Goal: Task Accomplishment & Management: Manage account settings

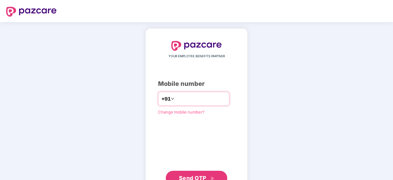
click at [184, 102] on input "number" at bounding box center [201, 99] width 50 height 10
type input "**********"
click at [203, 177] on span "Send OTP" at bounding box center [192, 177] width 27 height 6
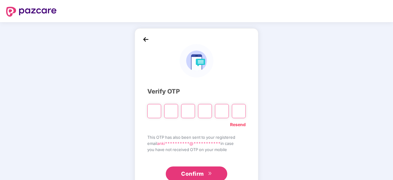
paste input "*"
type input "*"
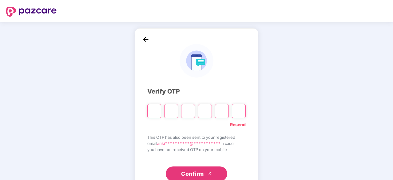
type input "*"
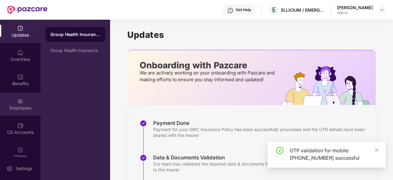
click at [19, 103] on img at bounding box center [20, 101] width 6 height 6
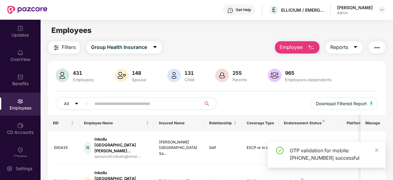
click at [118, 104] on input "text" at bounding box center [144, 103] width 99 height 9
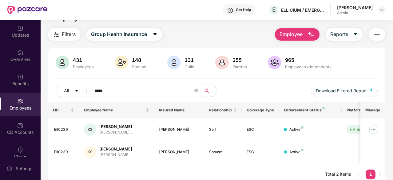
scroll to position [20, 0]
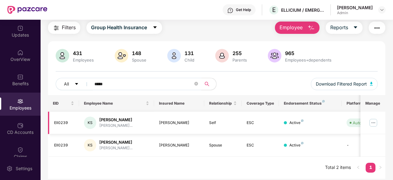
type input "*****"
click at [377, 123] on img at bounding box center [374, 123] width 10 height 10
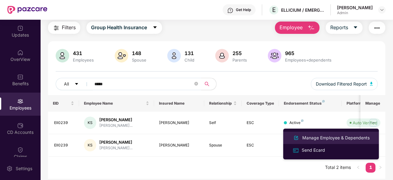
click at [347, 135] on div "Manage Employee & Dependents" at bounding box center [336, 138] width 70 height 7
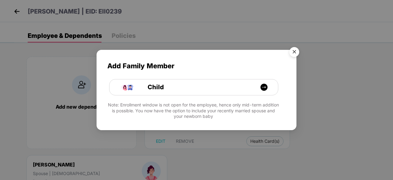
click at [296, 52] on img "Close" at bounding box center [294, 52] width 17 height 17
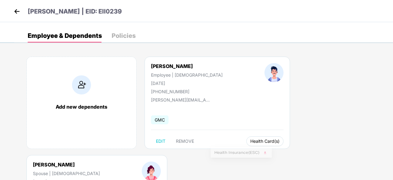
click at [251, 140] on span "Health Card(s)" at bounding box center [265, 141] width 29 height 3
click at [251, 141] on span "Health Card(s)" at bounding box center [265, 141] width 29 height 3
click at [240, 152] on span "Health Insurance(ESC)" at bounding box center [242, 153] width 54 height 7
click at [342, 152] on span "Health Insurance(ESC)" at bounding box center [360, 153] width 54 height 7
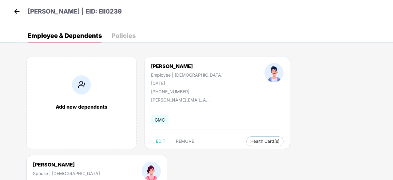
click at [13, 11] on img at bounding box center [16, 11] width 9 height 9
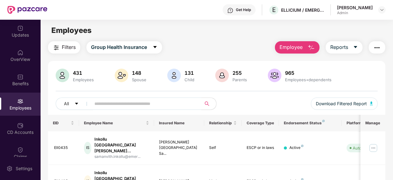
click at [98, 107] on input "text" at bounding box center [144, 103] width 99 height 9
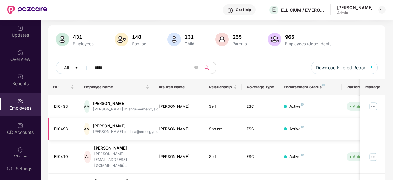
scroll to position [63, 0]
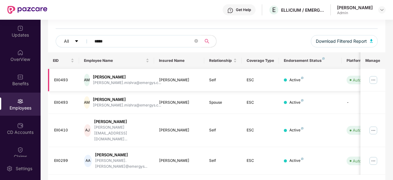
type input "*****"
click at [377, 77] on img at bounding box center [374, 80] width 10 height 10
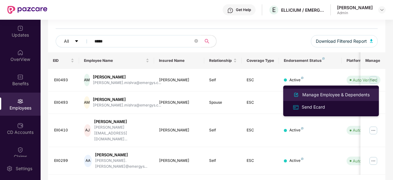
click at [344, 91] on li "Manage Employee & Dependents" at bounding box center [332, 95] width 96 height 12
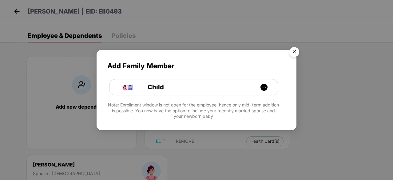
click at [294, 50] on img "Close" at bounding box center [294, 52] width 17 height 17
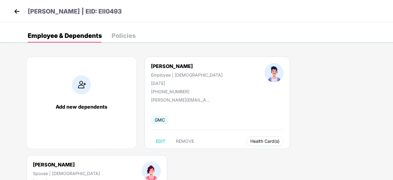
click at [252, 140] on span "Health Card(s)" at bounding box center [265, 141] width 29 height 3
click at [254, 151] on span "Health Insurance(ESC)" at bounding box center [256, 153] width 54 height 7
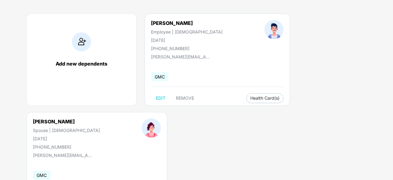
scroll to position [83, 0]
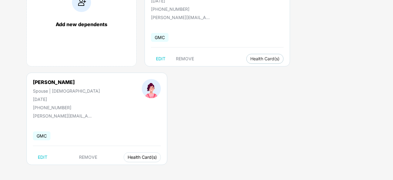
click at [128, 157] on span "Health Card(s)" at bounding box center [142, 157] width 29 height 3
click at [135, 167] on div "Add new dependents [PERSON_NAME] Employee | [DEMOGRAPHIC_DATA] [DATE] [PHONE_NU…" at bounding box center [203, 73] width 379 height 216
click at [128, 158] on span "Health Card(s)" at bounding box center [142, 157] width 29 height 3
click at [137, 170] on span "Health Insurance(ESC)" at bounding box center [128, 169] width 54 height 7
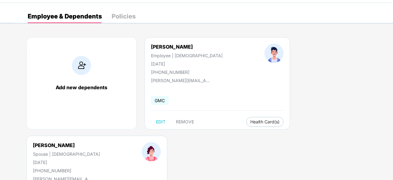
scroll to position [0, 0]
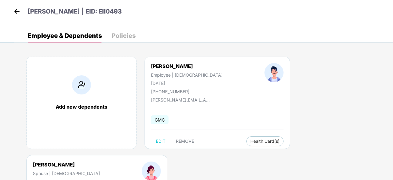
click at [16, 12] on img at bounding box center [16, 11] width 9 height 9
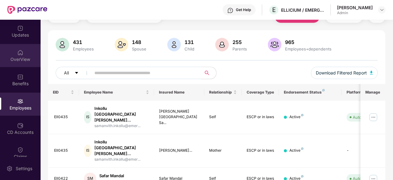
click at [25, 65] on div "OverView" at bounding box center [20, 55] width 41 height 23
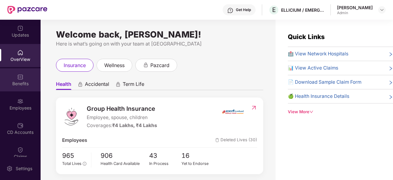
click at [22, 84] on div "Benefits" at bounding box center [20, 84] width 41 height 6
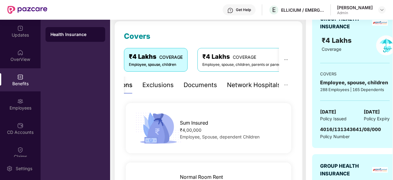
scroll to position [92, 0]
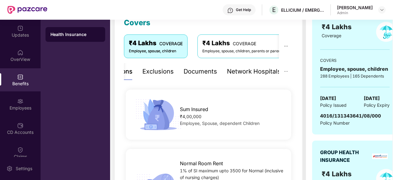
click at [204, 73] on div "Documents" at bounding box center [201, 72] width 34 height 10
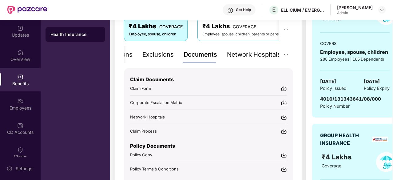
scroll to position [123, 0]
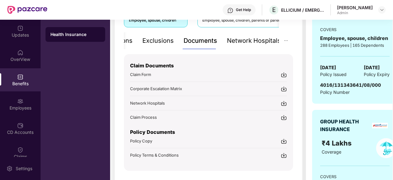
click at [287, 138] on img at bounding box center [284, 141] width 6 height 6
click at [20, 103] on img at bounding box center [20, 101] width 6 height 6
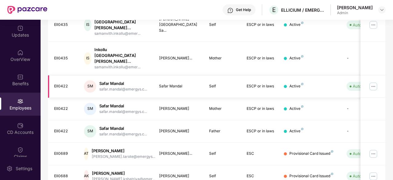
scroll to position [0, 0]
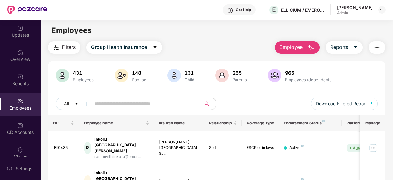
click at [112, 104] on input "text" at bounding box center [144, 103] width 99 height 9
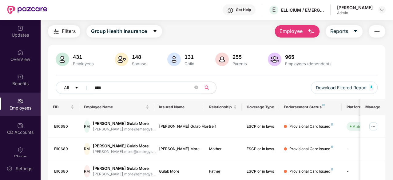
scroll to position [40, 0]
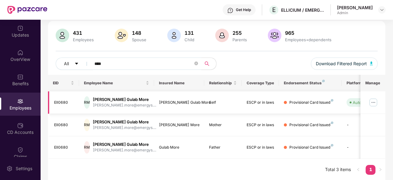
type input "****"
click at [373, 103] on img at bounding box center [374, 103] width 10 height 10
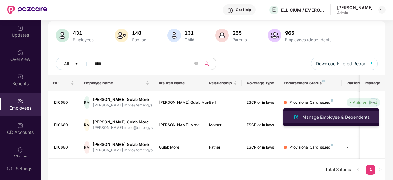
click at [356, 117] on div "Manage Employee & Dependents" at bounding box center [336, 117] width 70 height 7
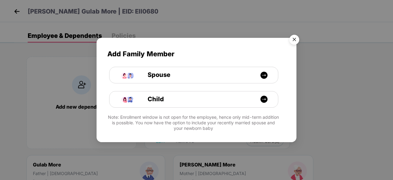
click at [299, 41] on img "Close" at bounding box center [294, 40] width 17 height 17
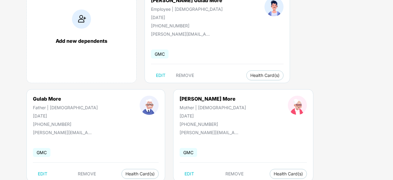
scroll to position [52, 0]
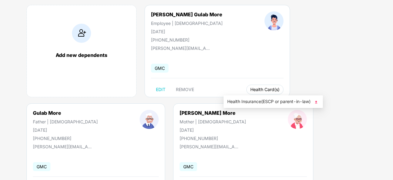
click at [247, 92] on button "Health Card(s)" at bounding box center [265, 90] width 37 height 10
click at [251, 89] on span "Health Card(s)" at bounding box center [265, 89] width 29 height 3
click at [253, 102] on span "Health Insurance(ESCP or parent-in-law)" at bounding box center [274, 101] width 92 height 7
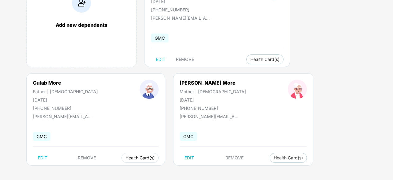
scroll to position [83, 0]
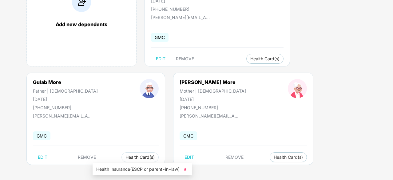
click at [122, 160] on button "Health Card(s)" at bounding box center [140, 157] width 37 height 10
click at [132, 167] on span "Health Insurance(ESCP or parent-in-law)" at bounding box center [142, 169] width 92 height 7
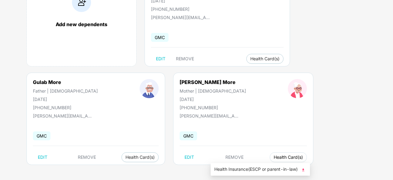
click at [274, 156] on span "Health Card(s)" at bounding box center [288, 157] width 29 height 3
click at [226, 165] on li "Health Insurance(ESCP or parent-in-law)" at bounding box center [260, 169] width 99 height 10
